Goal: Information Seeking & Learning: Check status

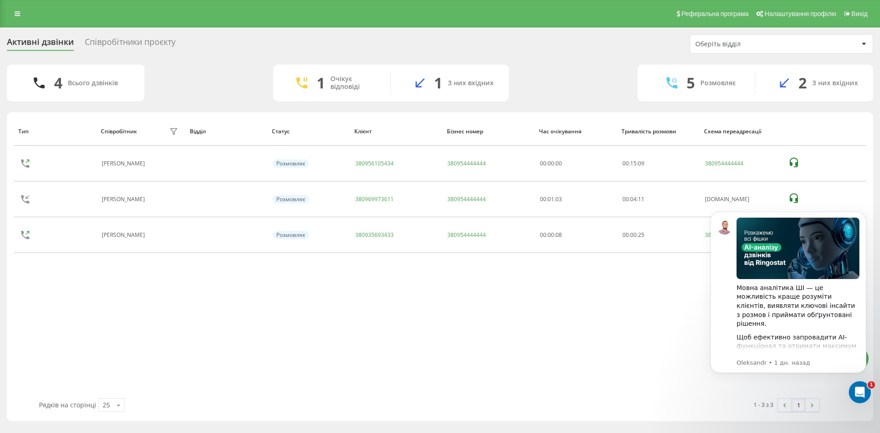
click at [159, 46] on div "Співробітники проєкту" at bounding box center [130, 44] width 91 height 14
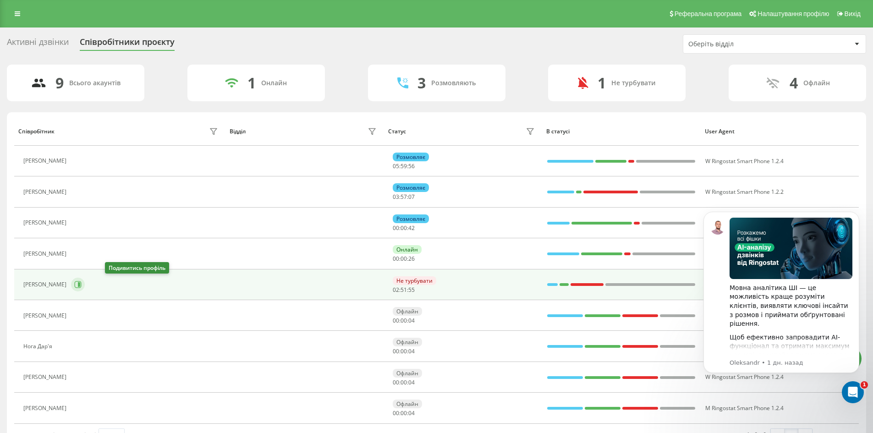
click at [80, 285] on icon at bounding box center [79, 284] width 2 height 5
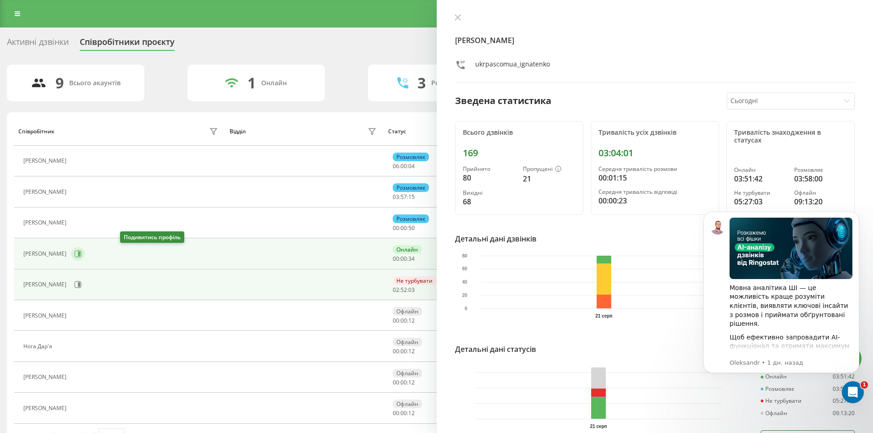
click at [82, 252] on icon at bounding box center [77, 253] width 7 height 7
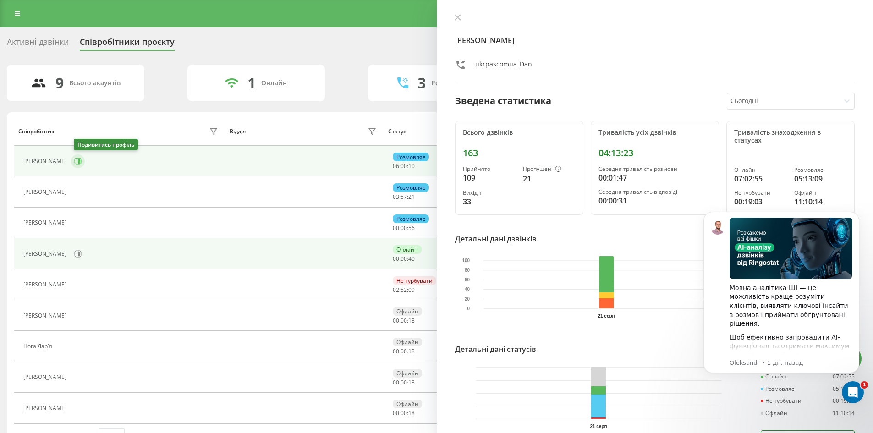
click at [80, 163] on icon at bounding box center [79, 161] width 2 height 5
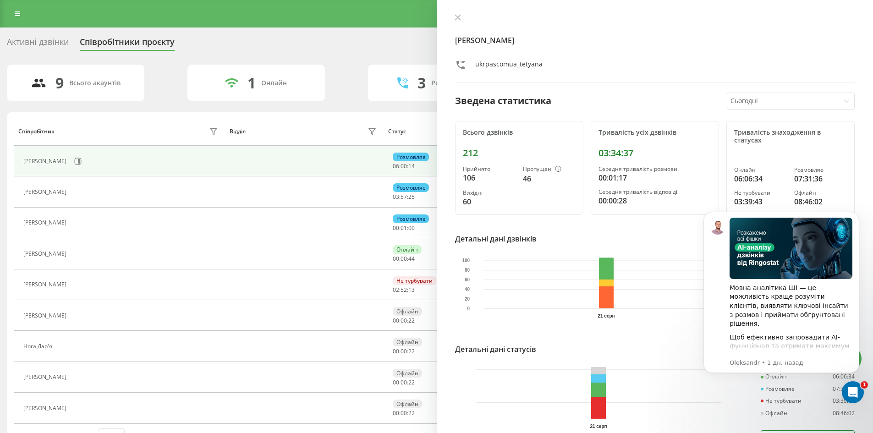
click at [40, 44] on div "Активні дзвінки" at bounding box center [38, 44] width 62 height 14
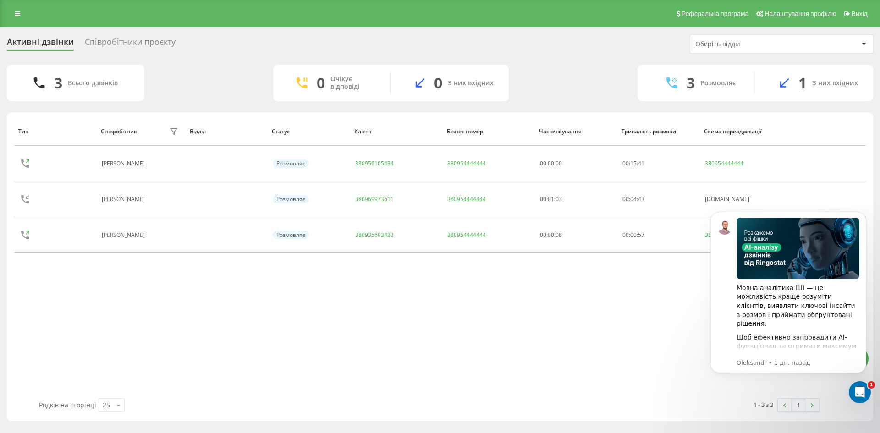
click at [139, 37] on div "Співробітники проєкту" at bounding box center [130, 44] width 91 height 14
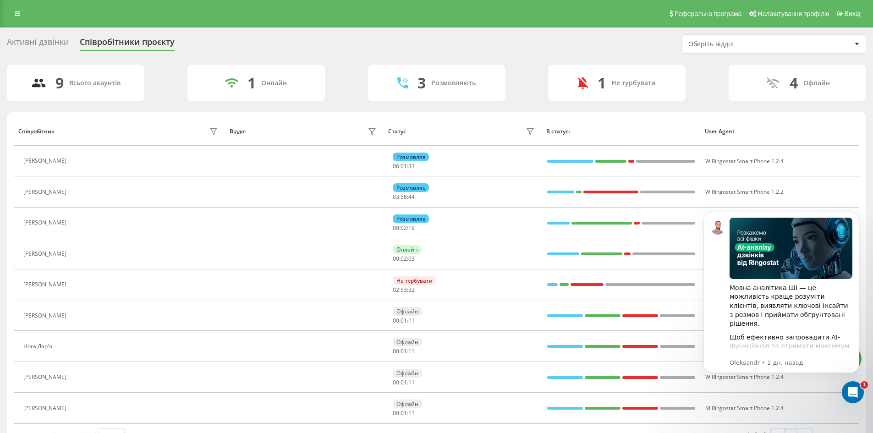
click at [37, 37] on div "Активні дзвінки" at bounding box center [38, 44] width 62 height 14
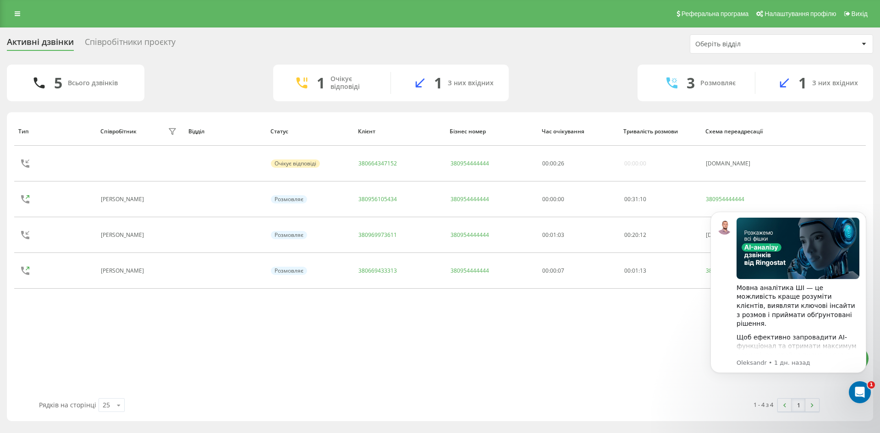
click at [158, 47] on div "Співробітники проєкту" at bounding box center [130, 44] width 91 height 14
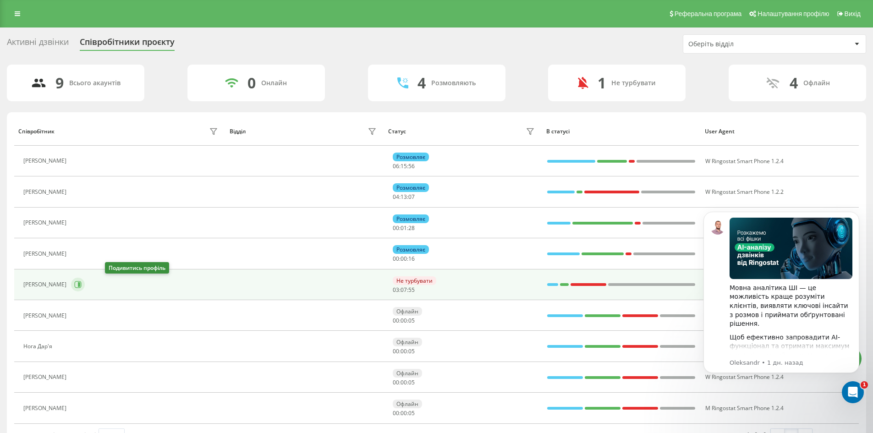
click at [82, 282] on icon at bounding box center [77, 284] width 7 height 7
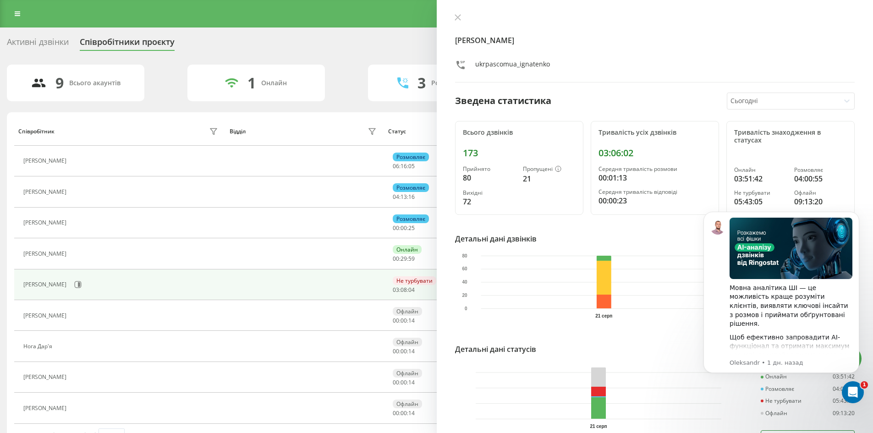
click at [44, 37] on div "Активні дзвінки" at bounding box center [38, 44] width 62 height 14
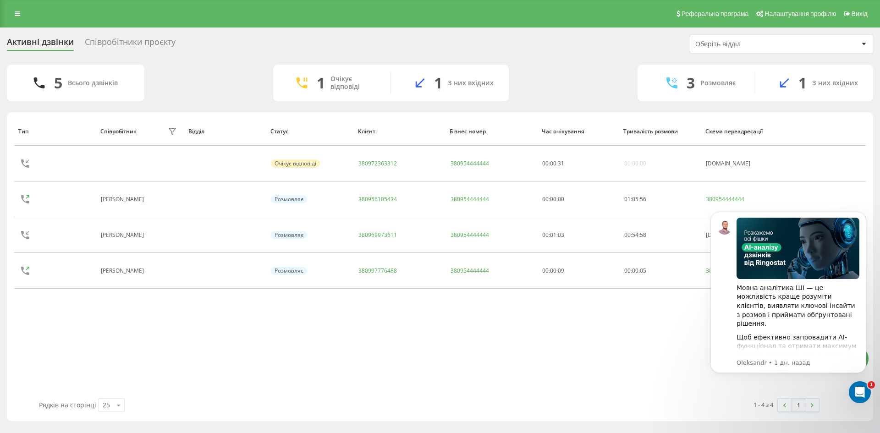
click at [146, 46] on div "Співробітники проєкту" at bounding box center [130, 44] width 91 height 14
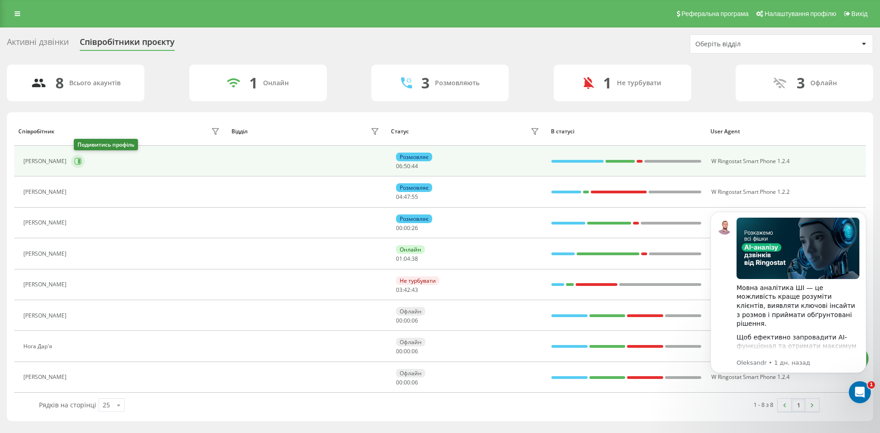
click at [84, 165] on button at bounding box center [78, 161] width 14 height 14
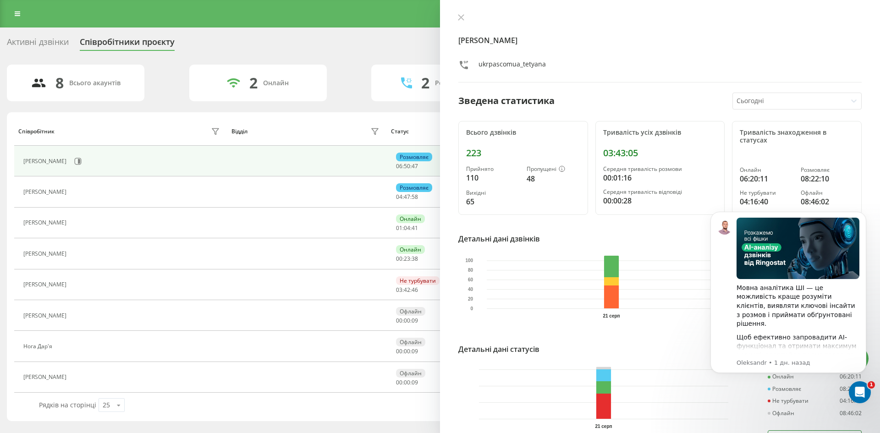
click at [27, 42] on div "Активні дзвінки" at bounding box center [38, 44] width 62 height 14
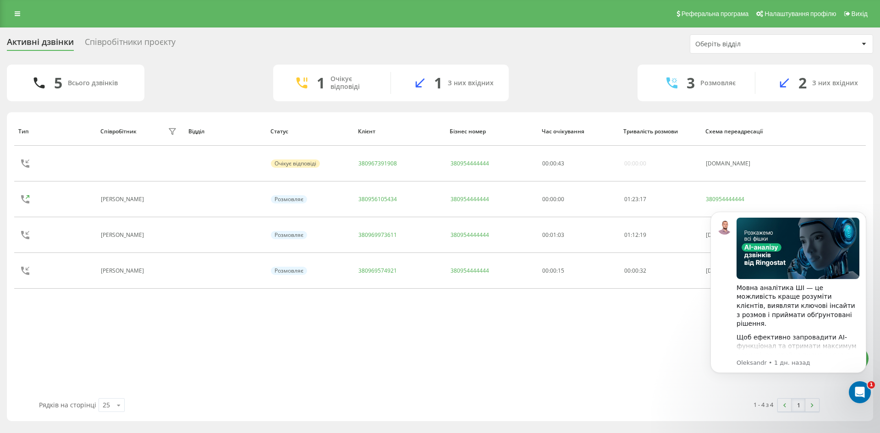
click at [149, 49] on div "Співробітники проєкту" at bounding box center [130, 44] width 91 height 14
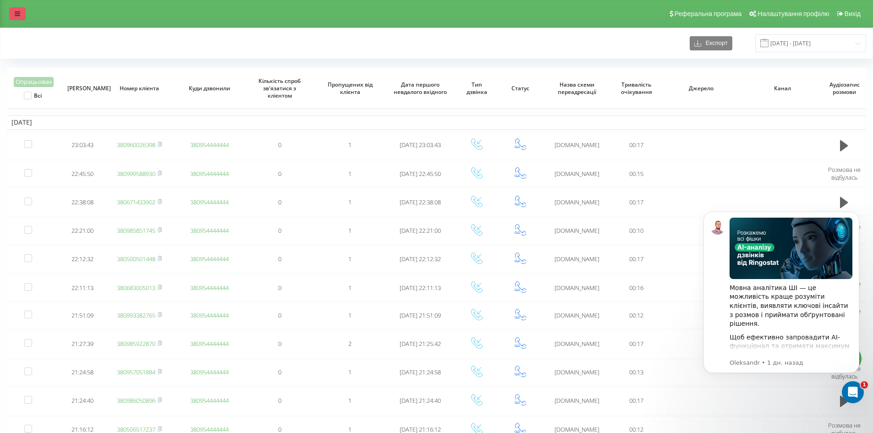
click at [11, 15] on link at bounding box center [17, 13] width 16 height 13
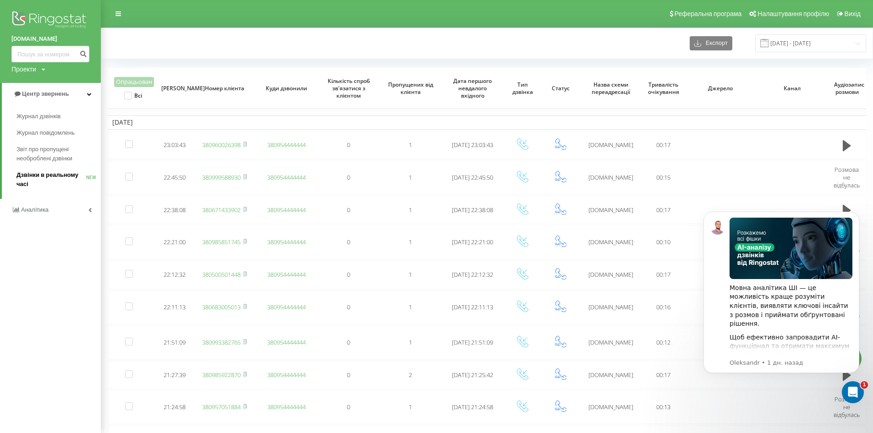
click at [55, 175] on span "Дзвінки в реальному часі" at bounding box center [51, 179] width 70 height 18
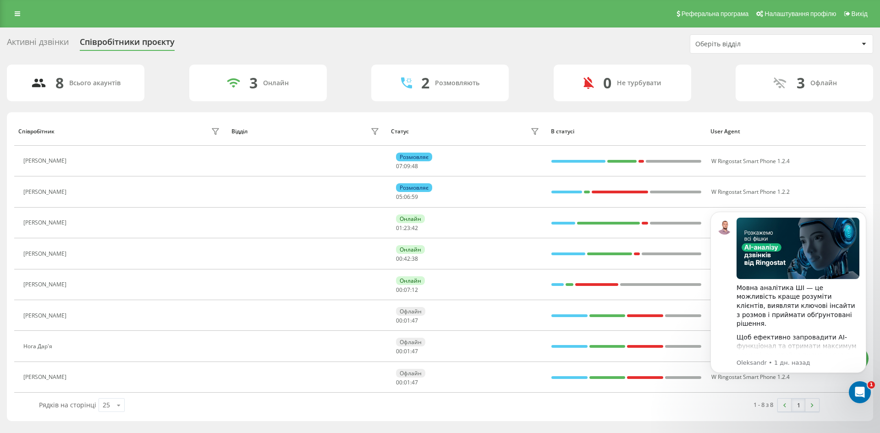
click at [49, 42] on div "Активні дзвінки" at bounding box center [38, 44] width 62 height 14
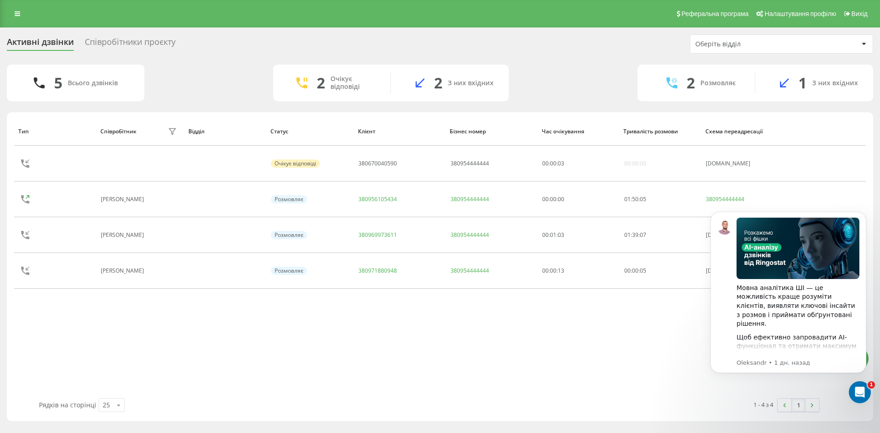
click at [156, 37] on div "Співробітники проєкту" at bounding box center [130, 44] width 91 height 14
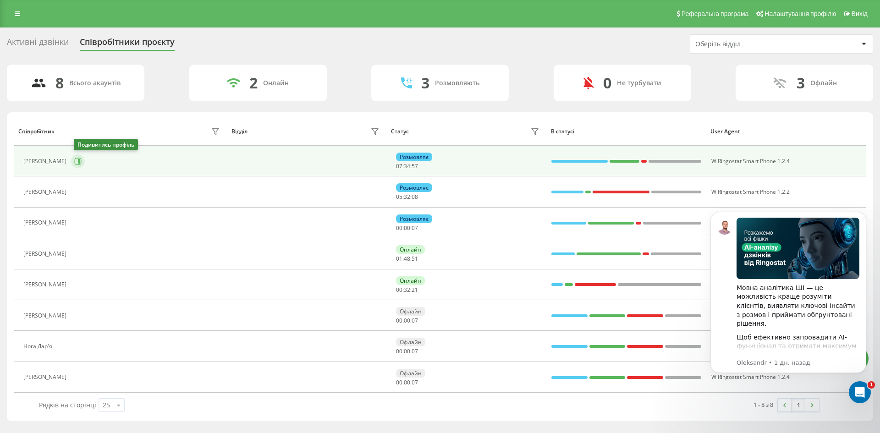
click at [81, 159] on icon at bounding box center [77, 161] width 7 height 7
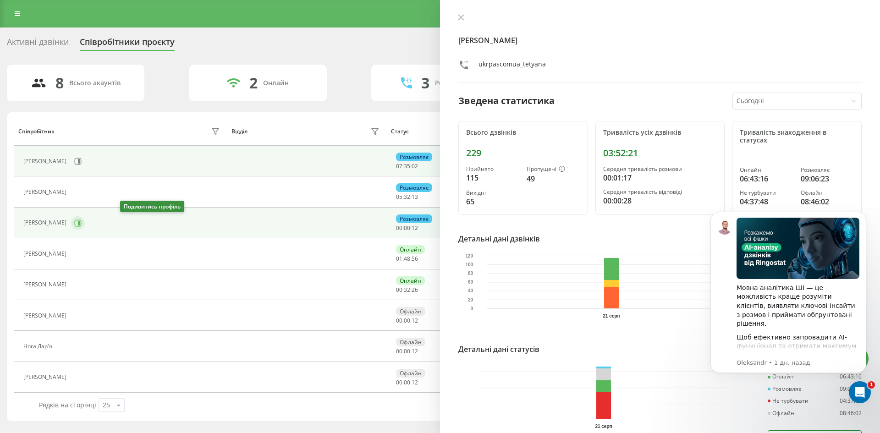
click at [80, 223] on icon at bounding box center [79, 222] width 2 height 5
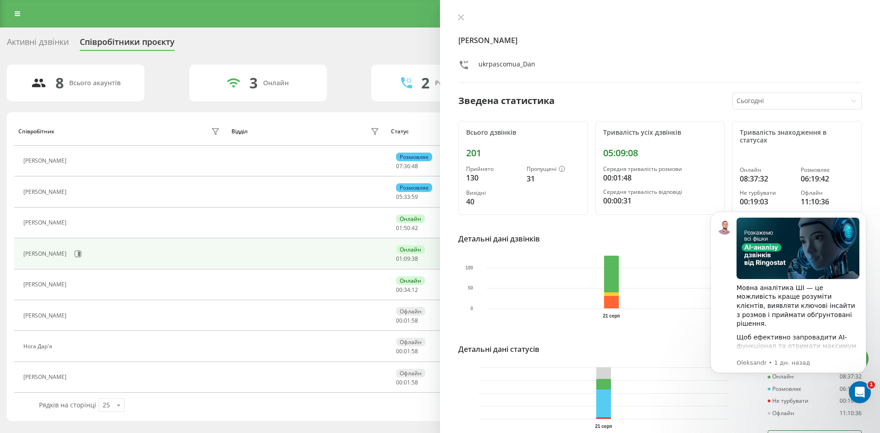
click at [45, 39] on div "Активні дзвінки" at bounding box center [38, 44] width 62 height 14
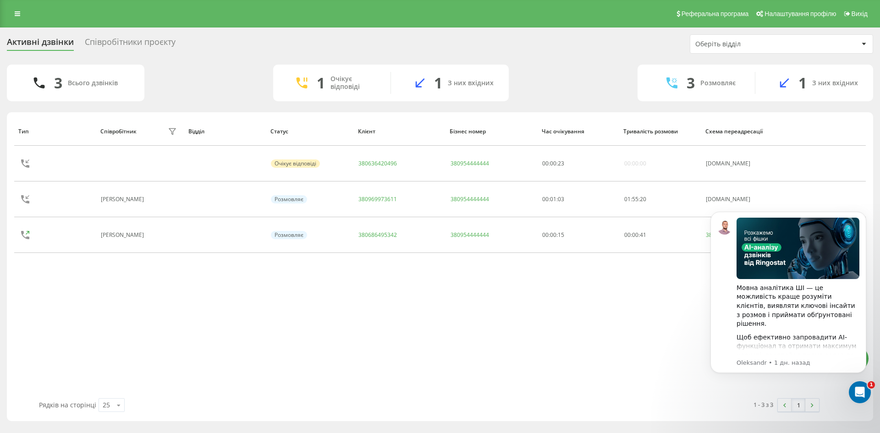
click at [146, 37] on div "Співробітники проєкту" at bounding box center [130, 44] width 91 height 14
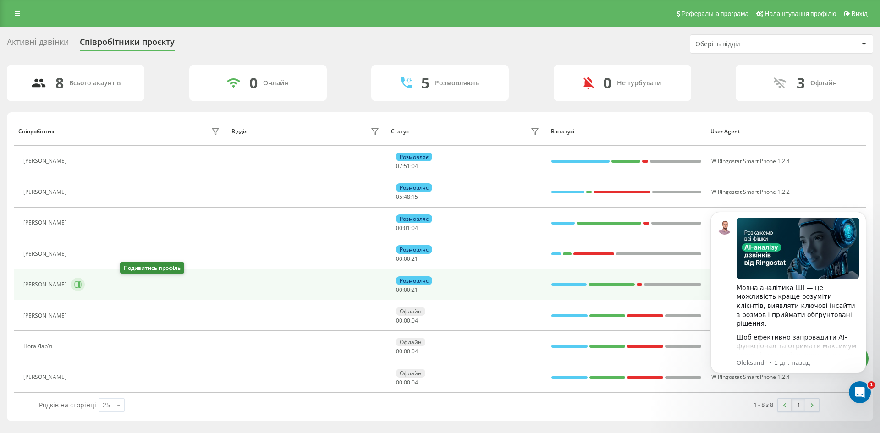
click at [80, 284] on icon at bounding box center [79, 284] width 2 height 5
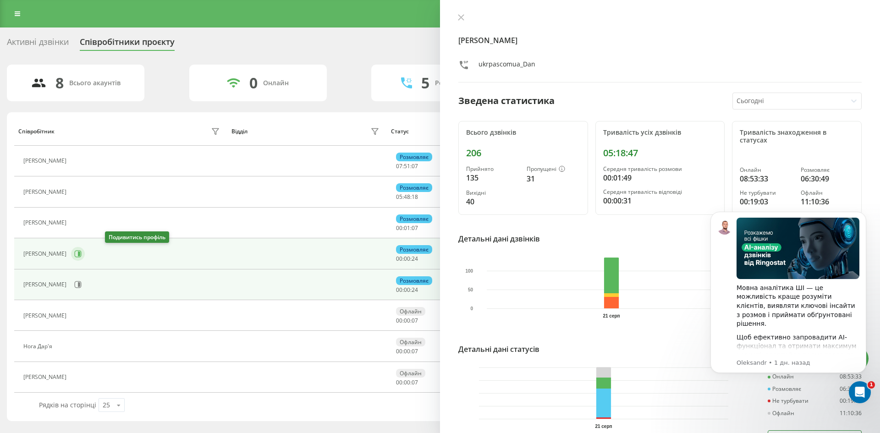
click at [80, 255] on icon at bounding box center [79, 254] width 2 height 5
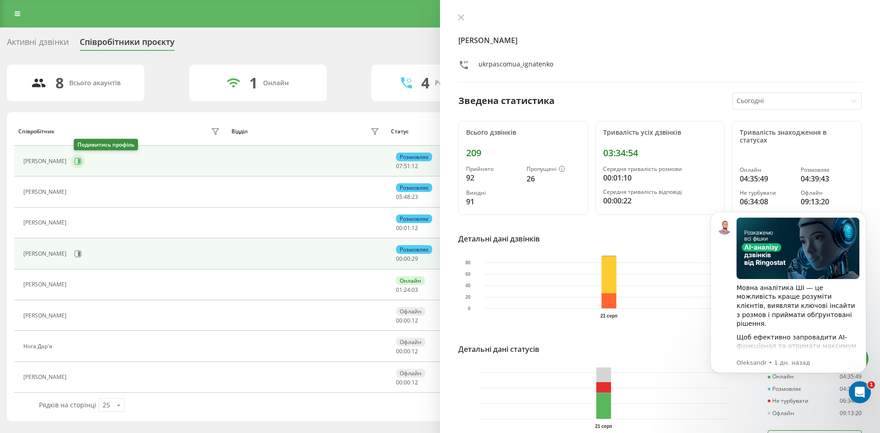
click at [82, 156] on button at bounding box center [78, 161] width 14 height 14
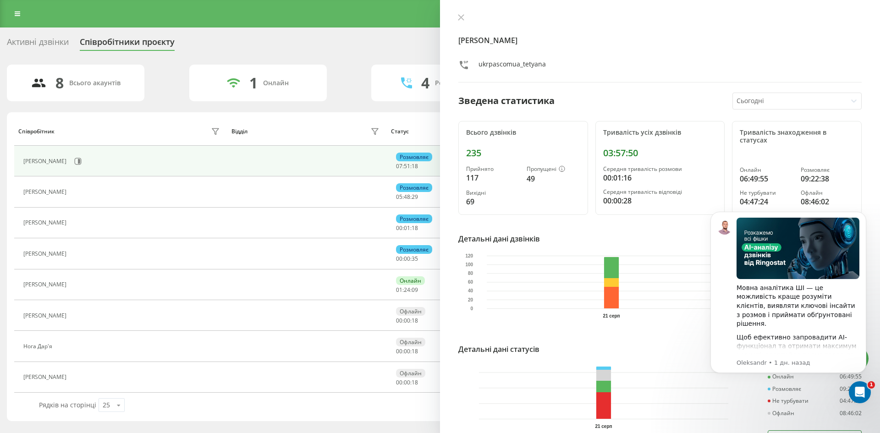
click at [42, 40] on div "Активні дзвінки" at bounding box center [38, 44] width 62 height 14
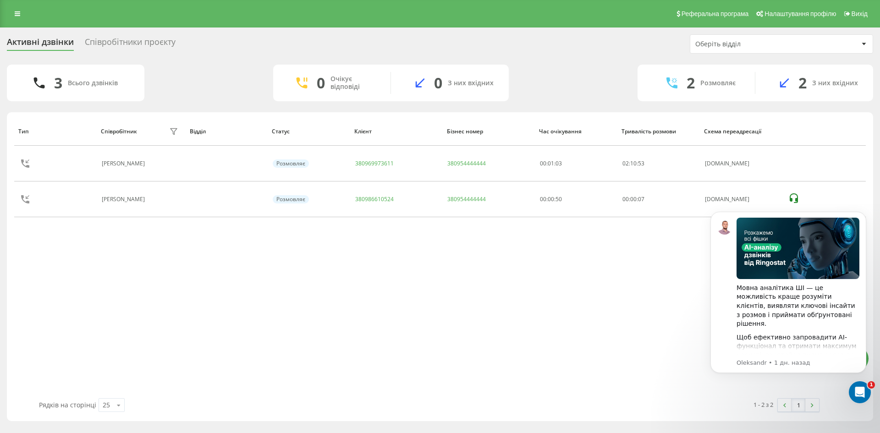
click at [156, 37] on div "Співробітники проєкту" at bounding box center [130, 44] width 91 height 14
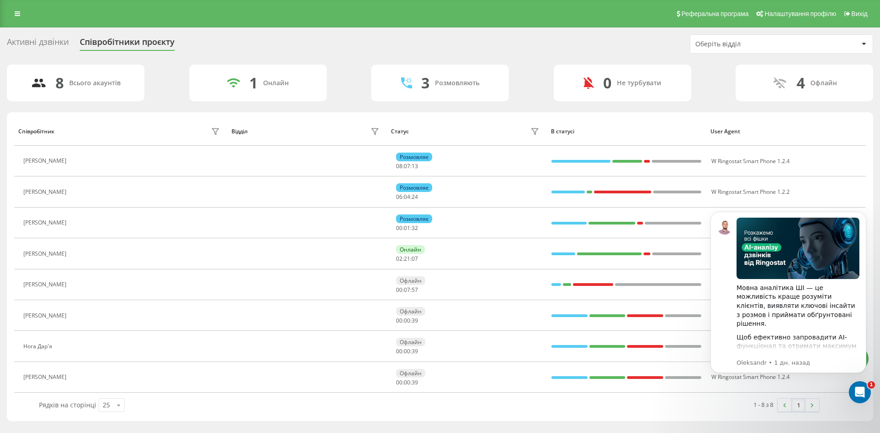
click at [34, 38] on div "Активні дзвінки" at bounding box center [38, 44] width 62 height 14
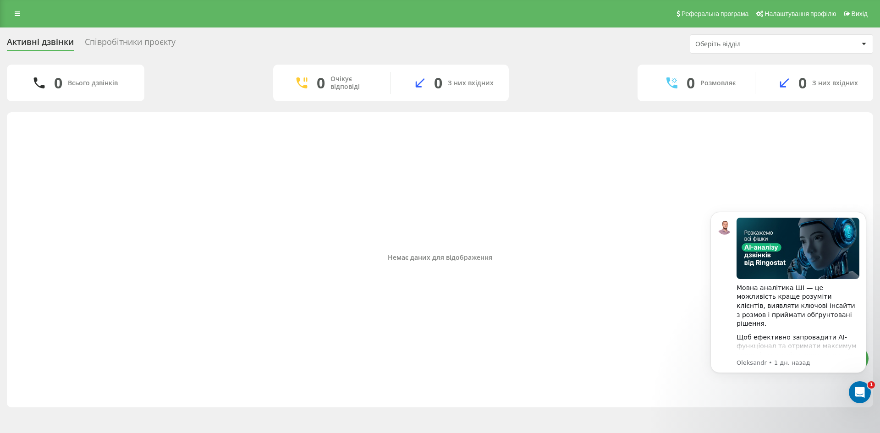
click at [132, 38] on div "Співробітники проєкту" at bounding box center [130, 44] width 91 height 14
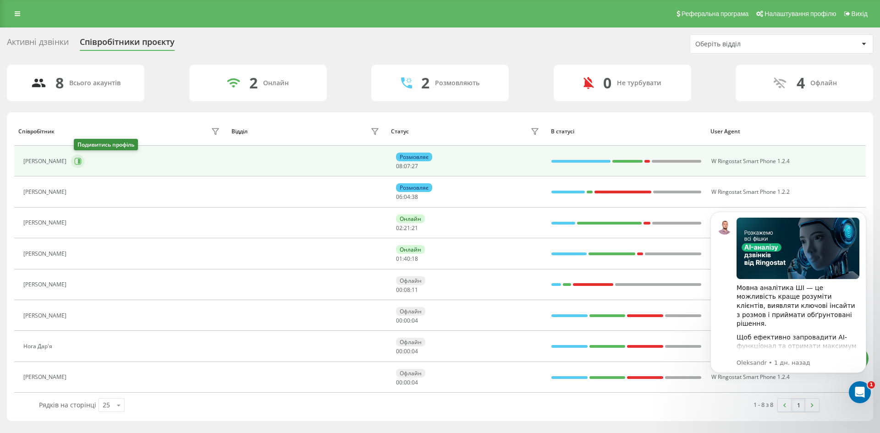
click at [77, 161] on icon at bounding box center [77, 161] width 7 height 7
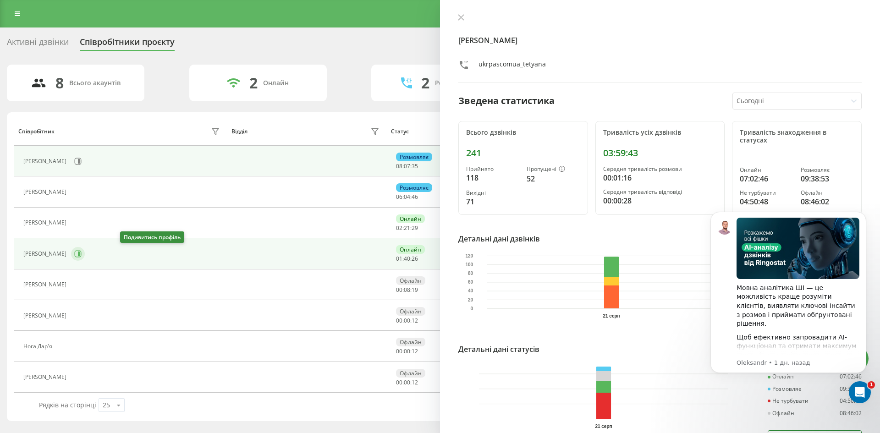
click at [82, 256] on icon at bounding box center [77, 253] width 7 height 7
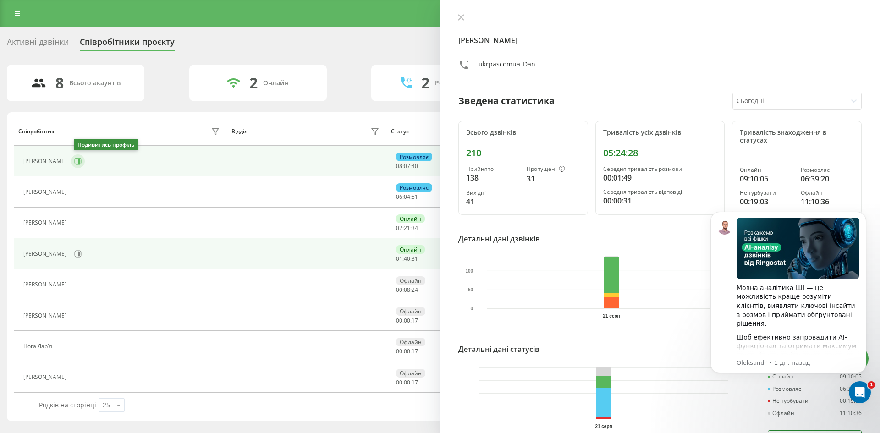
click at [80, 160] on icon at bounding box center [79, 161] width 2 height 5
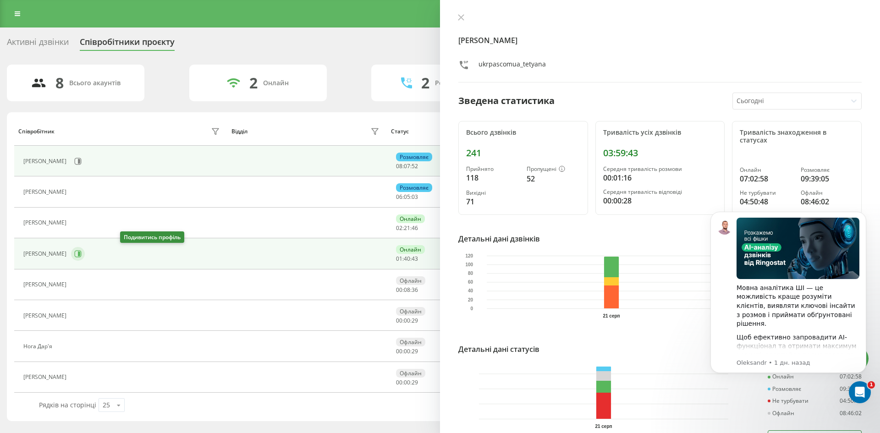
click at [85, 248] on button at bounding box center [78, 254] width 14 height 14
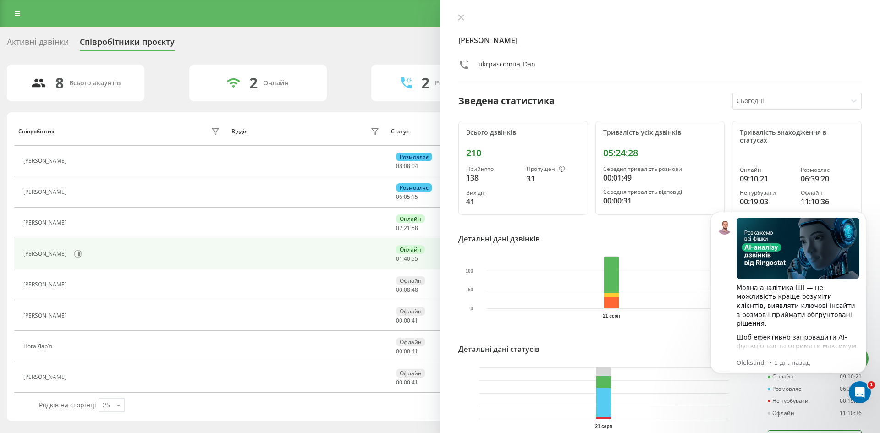
click at [21, 42] on div "Активні дзвінки" at bounding box center [38, 44] width 62 height 14
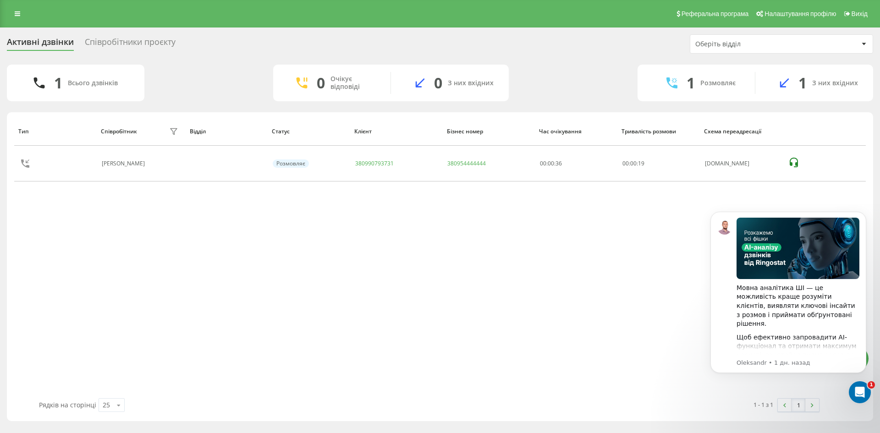
click at [145, 49] on div "Співробітники проєкту" at bounding box center [130, 44] width 91 height 14
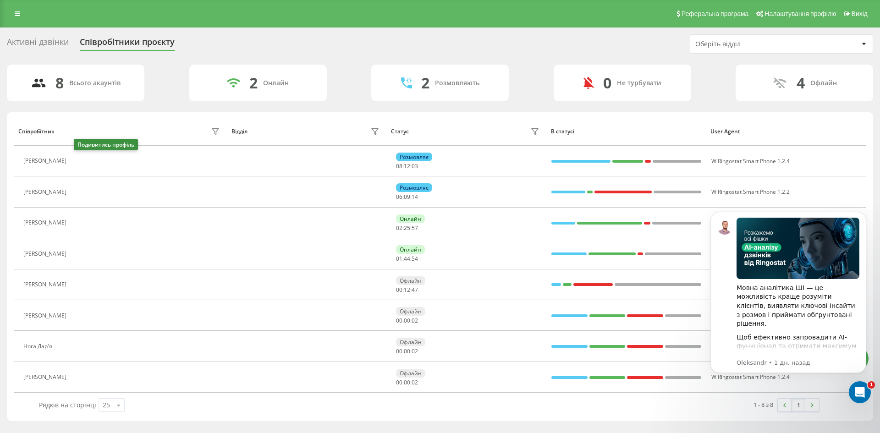
click at [80, 164] on icon at bounding box center [76, 161] width 7 height 7
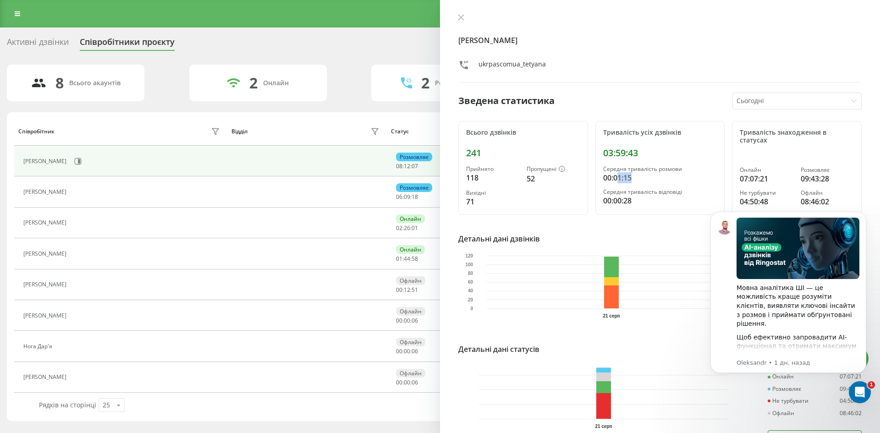
drag, startPoint x: 630, startPoint y: 178, endPoint x: 644, endPoint y: 175, distance: 14.2
click at [642, 175] on div "00:01:15" at bounding box center [660, 177] width 114 height 11
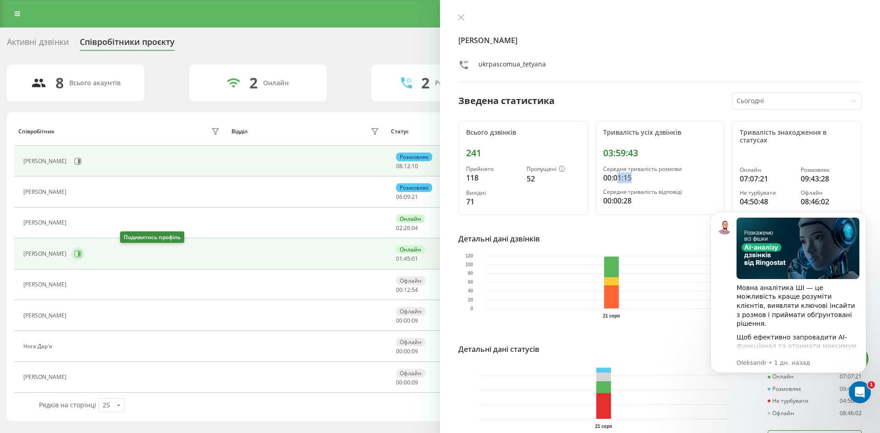
click at [82, 253] on icon at bounding box center [77, 253] width 7 height 7
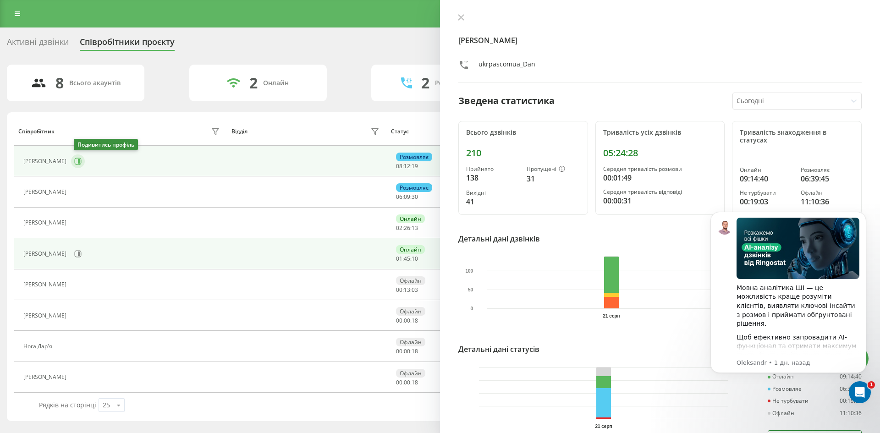
click at [85, 159] on button at bounding box center [78, 161] width 14 height 14
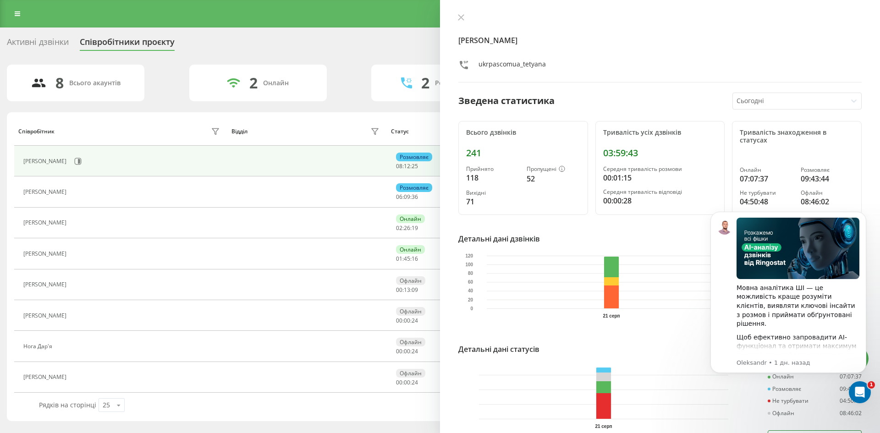
click at [49, 41] on div "Активні дзвінки" at bounding box center [38, 44] width 62 height 14
